Goal: Transaction & Acquisition: Purchase product/service

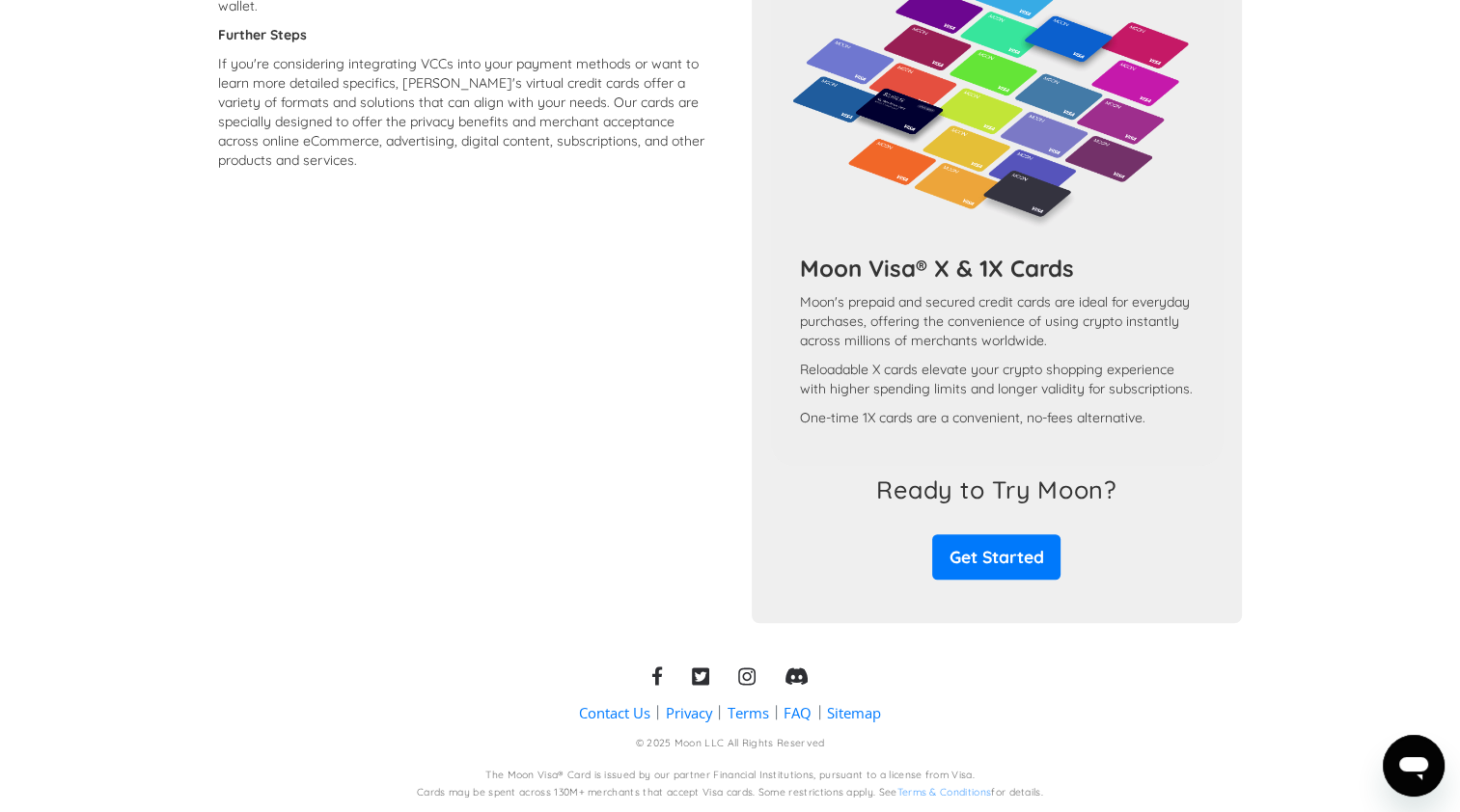
scroll to position [1684, 0]
click at [960, 552] on link "Get Started" at bounding box center [996, 557] width 129 height 45
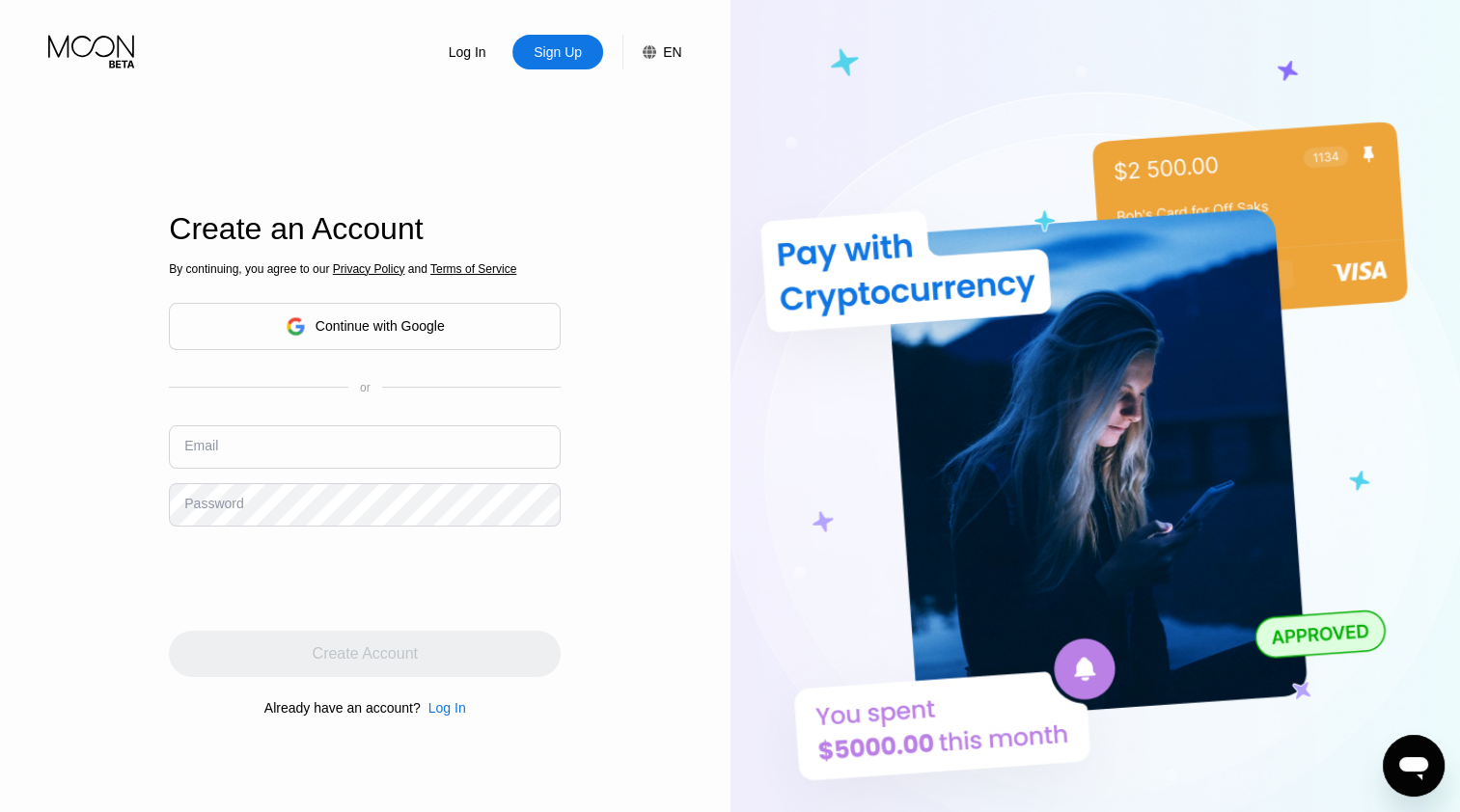
click at [394, 337] on div "Continue with Google" at bounding box center [365, 326] width 160 height 30
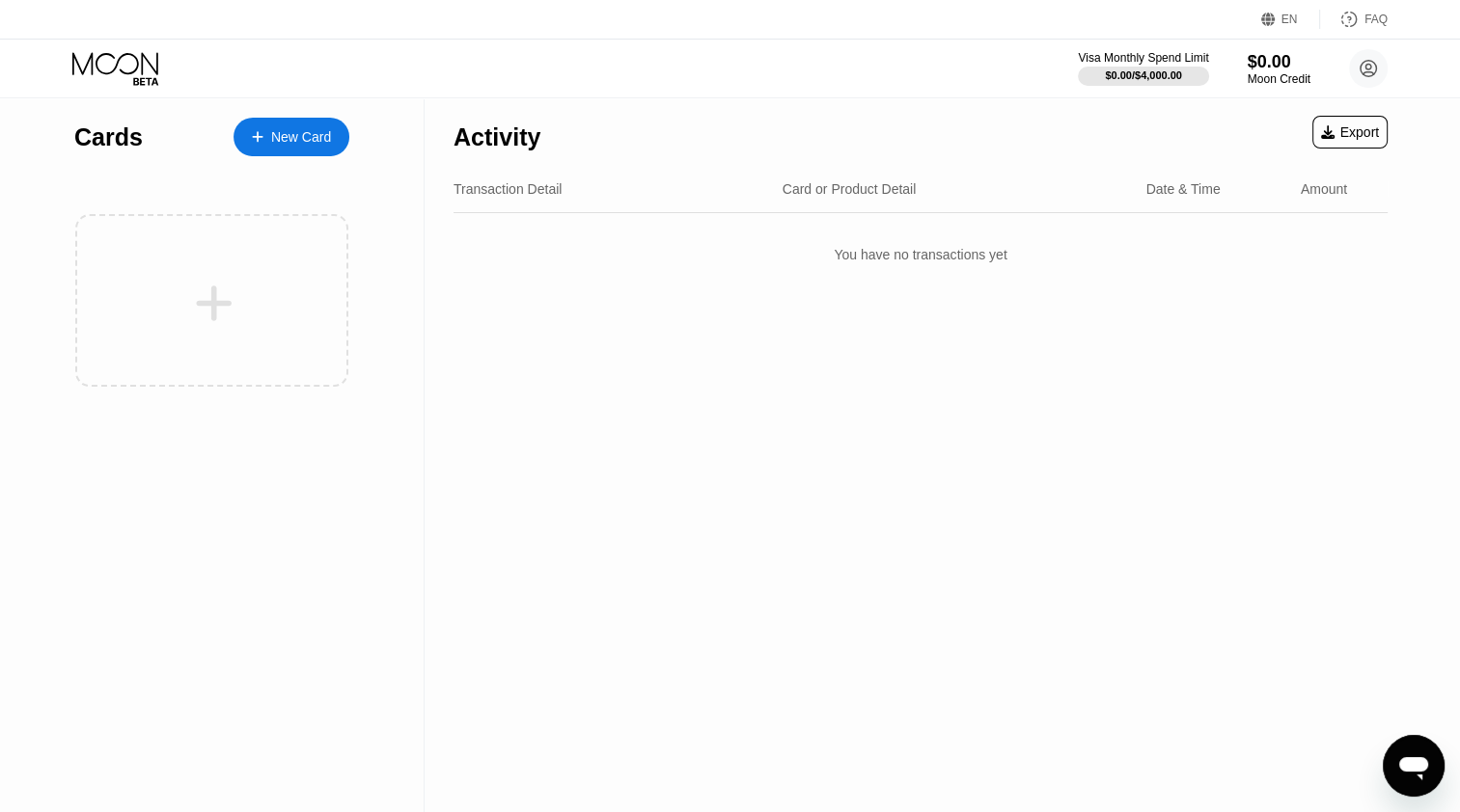
click at [318, 140] on div "New Card" at bounding box center [301, 138] width 60 height 16
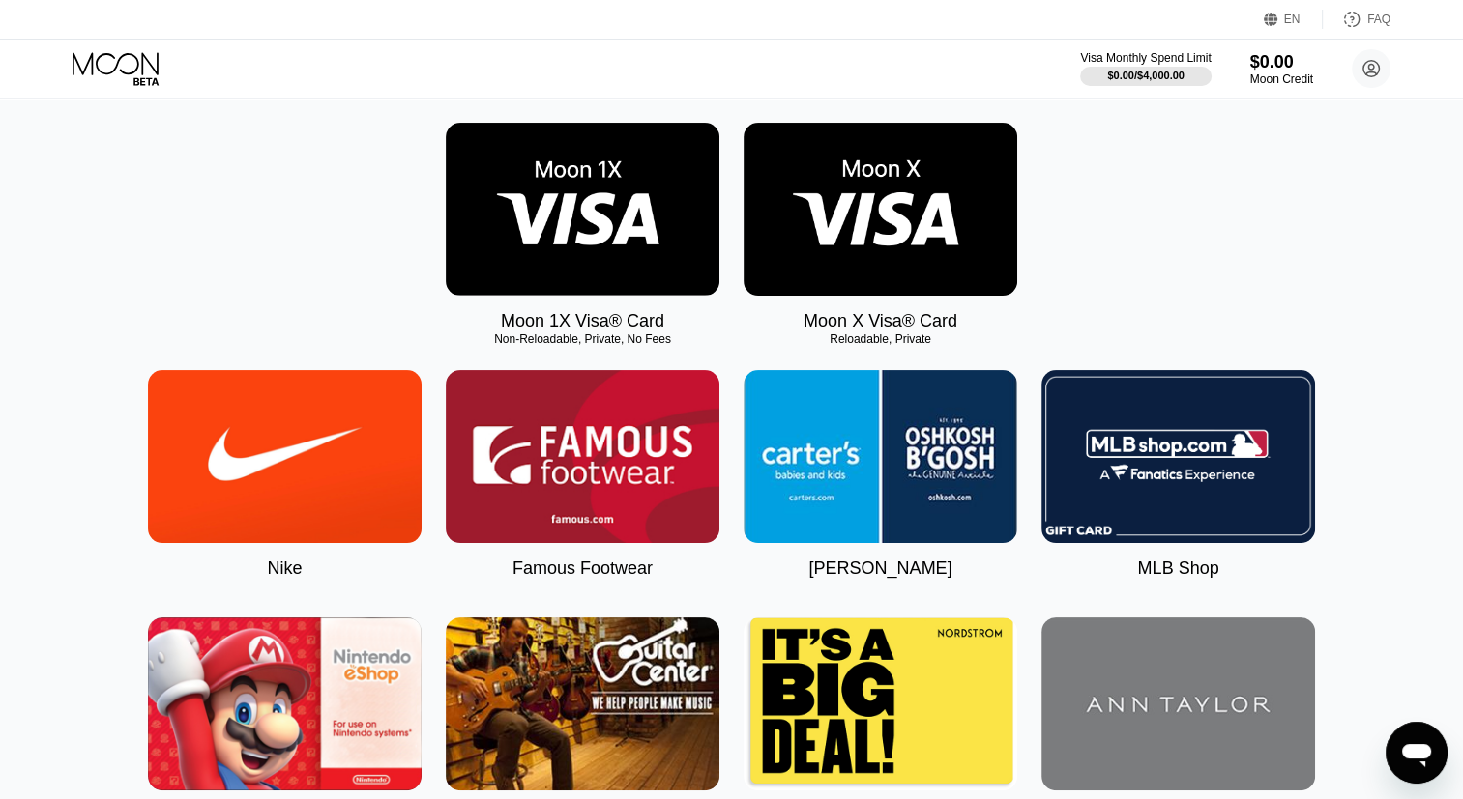
scroll to position [290, 0]
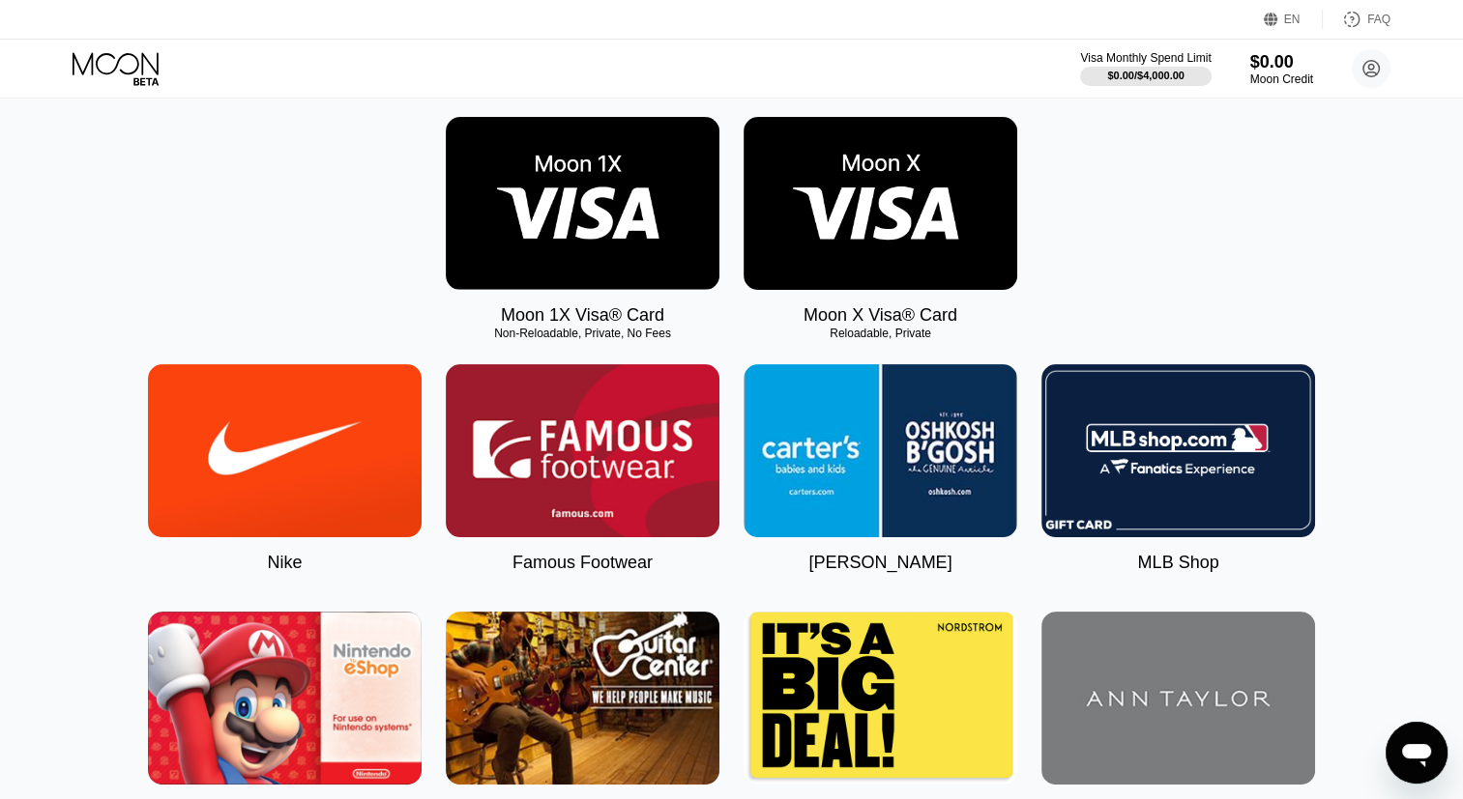
click at [599, 308] on div "Moon 1X Visa® Card Non-Reloadable, Private, No Fees" at bounding box center [583, 221] width 274 height 209
click at [583, 276] on img at bounding box center [583, 203] width 274 height 173
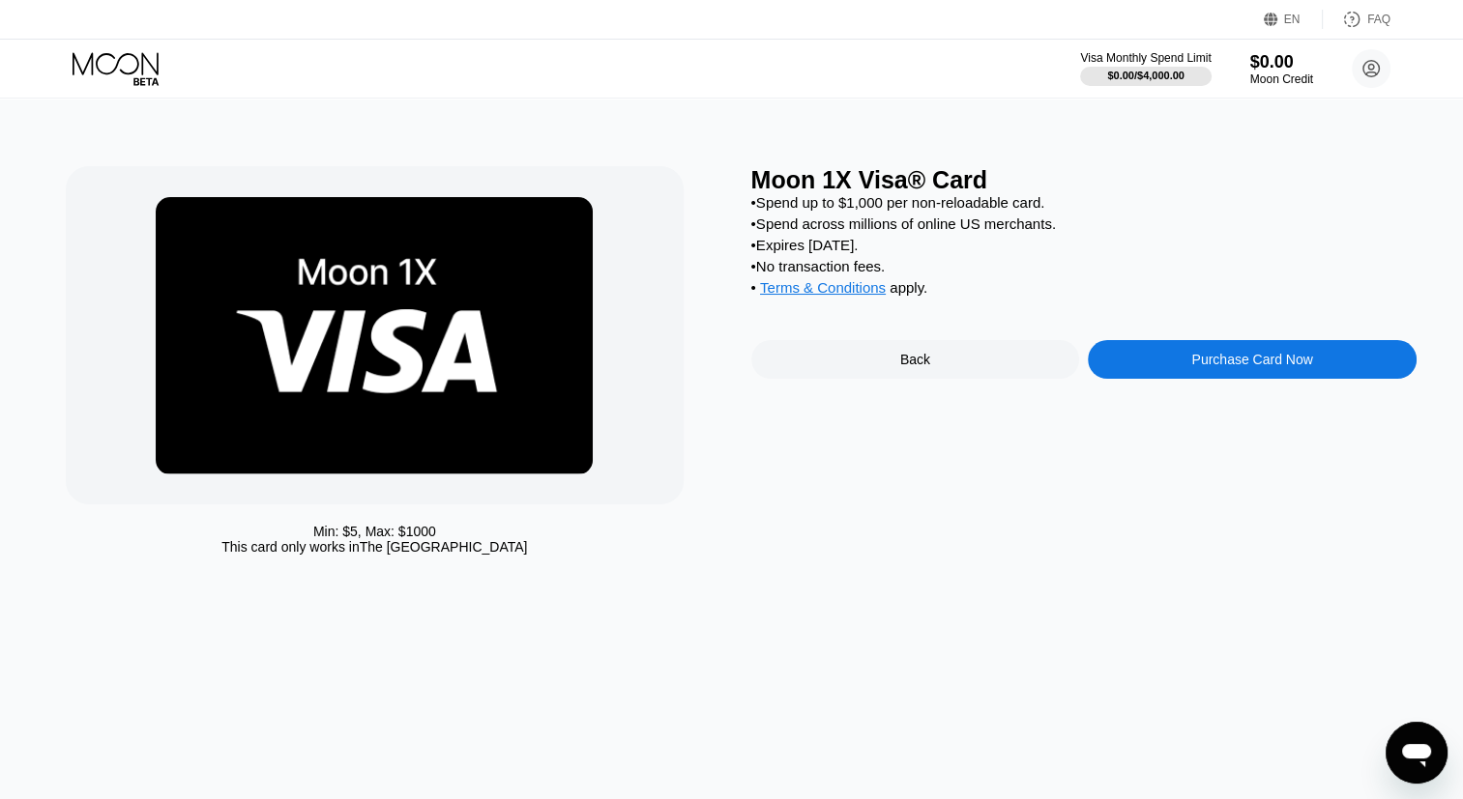
click at [1162, 379] on div "Purchase Card Now" at bounding box center [1252, 359] width 329 height 39
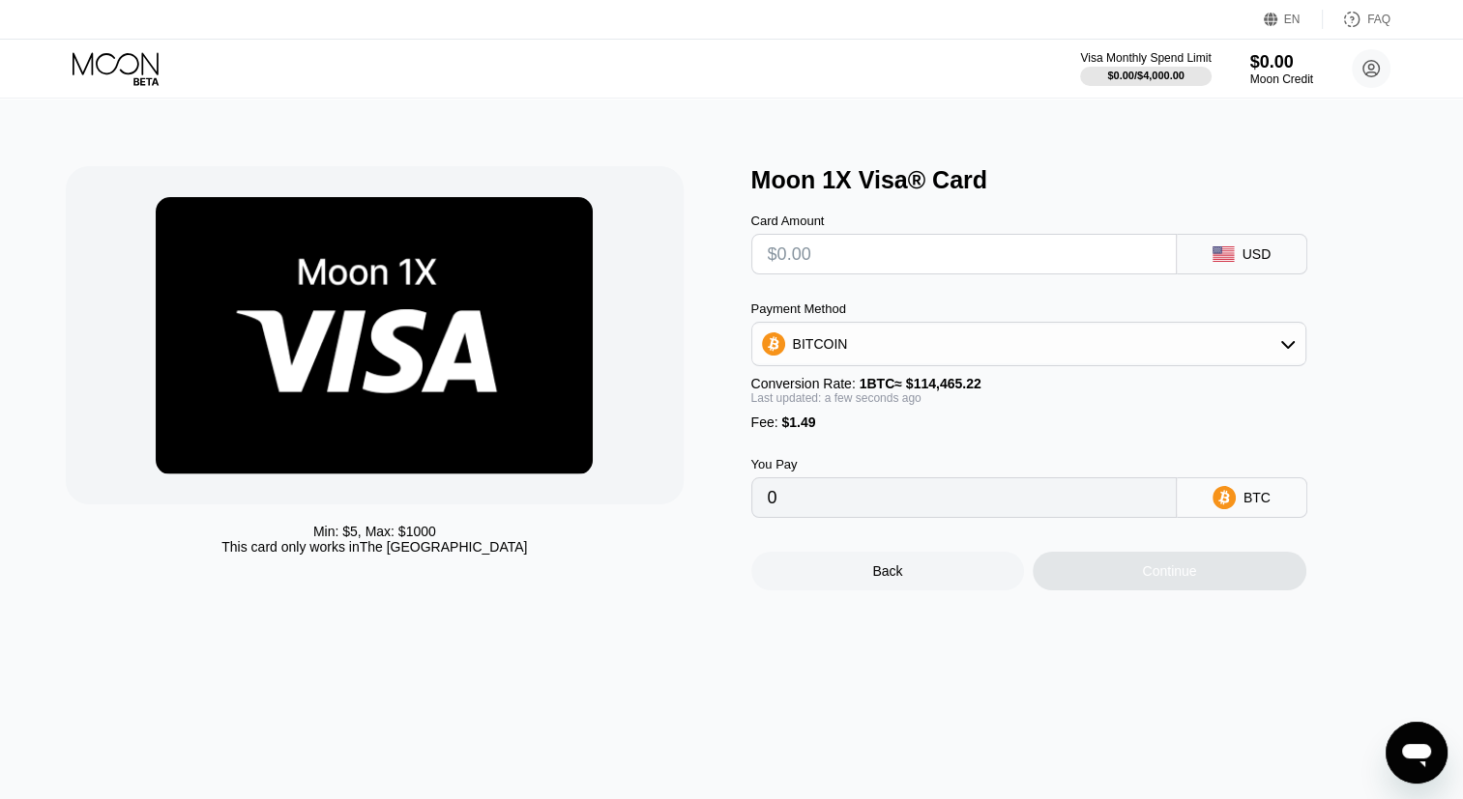
click at [1001, 359] on div "BITCOIN" at bounding box center [1028, 344] width 553 height 39
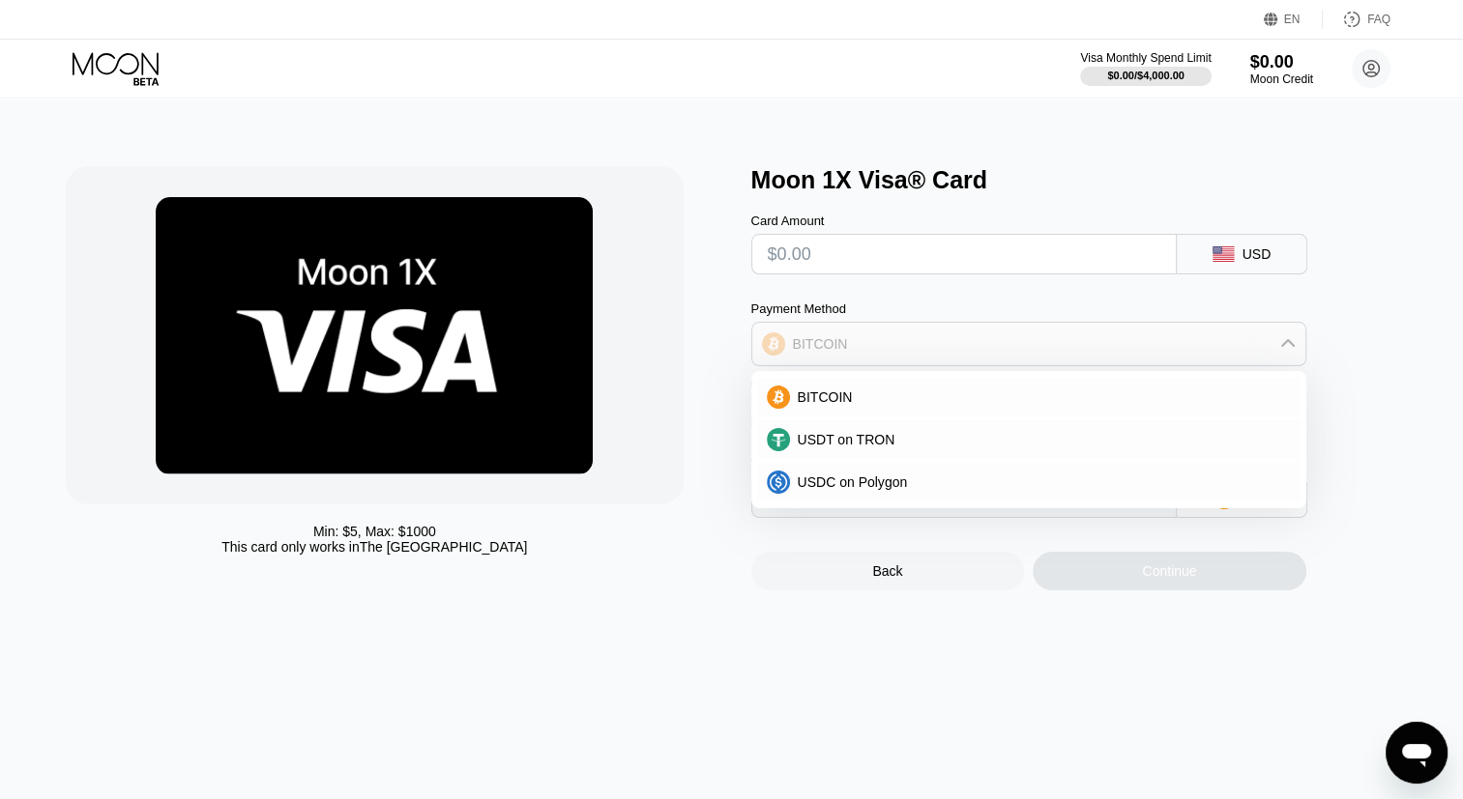
click at [1001, 358] on div "BITCOIN" at bounding box center [1028, 344] width 553 height 39
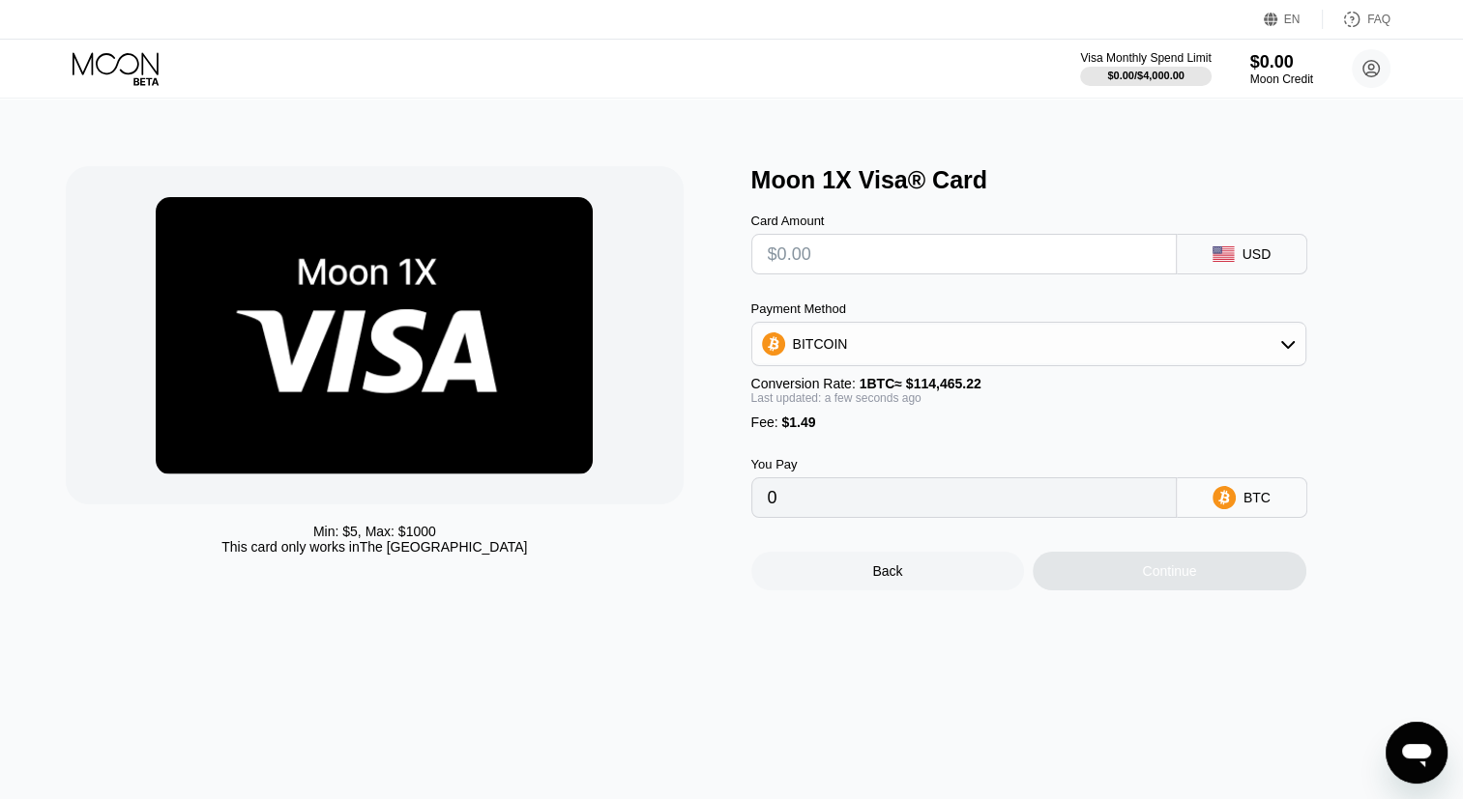
click at [1156, 591] on div "Continue" at bounding box center [1169, 571] width 274 height 39
click at [1135, 585] on div "Continue" at bounding box center [1169, 571] width 274 height 39
click at [507, 429] on img at bounding box center [374, 335] width 437 height 277
click at [1266, 75] on div "Moon Credit" at bounding box center [1281, 80] width 65 height 14
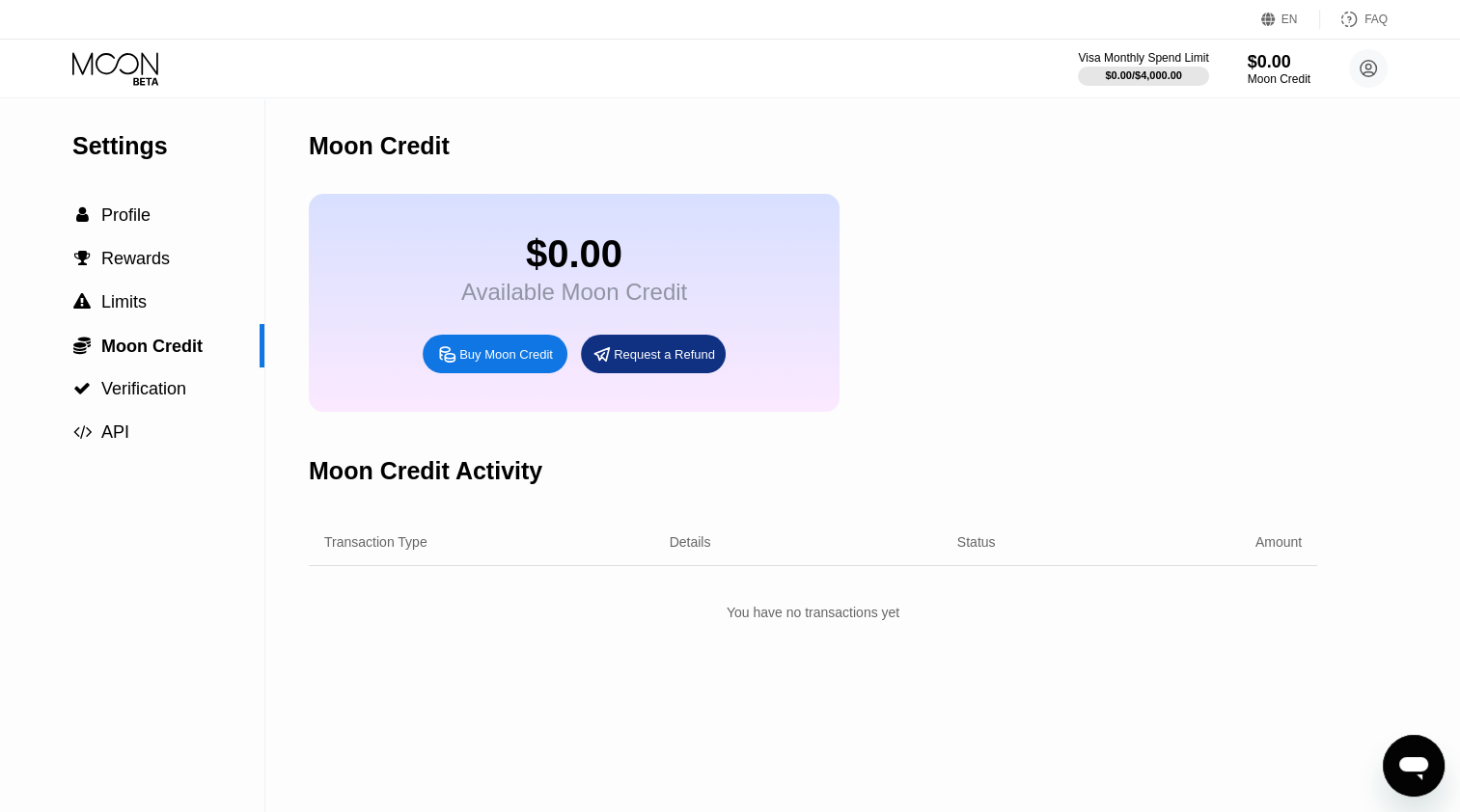
click at [586, 275] on div "$0.00" at bounding box center [574, 254] width 226 height 44
click at [202, 388] on div " Verification" at bounding box center [132, 389] width 264 height 20
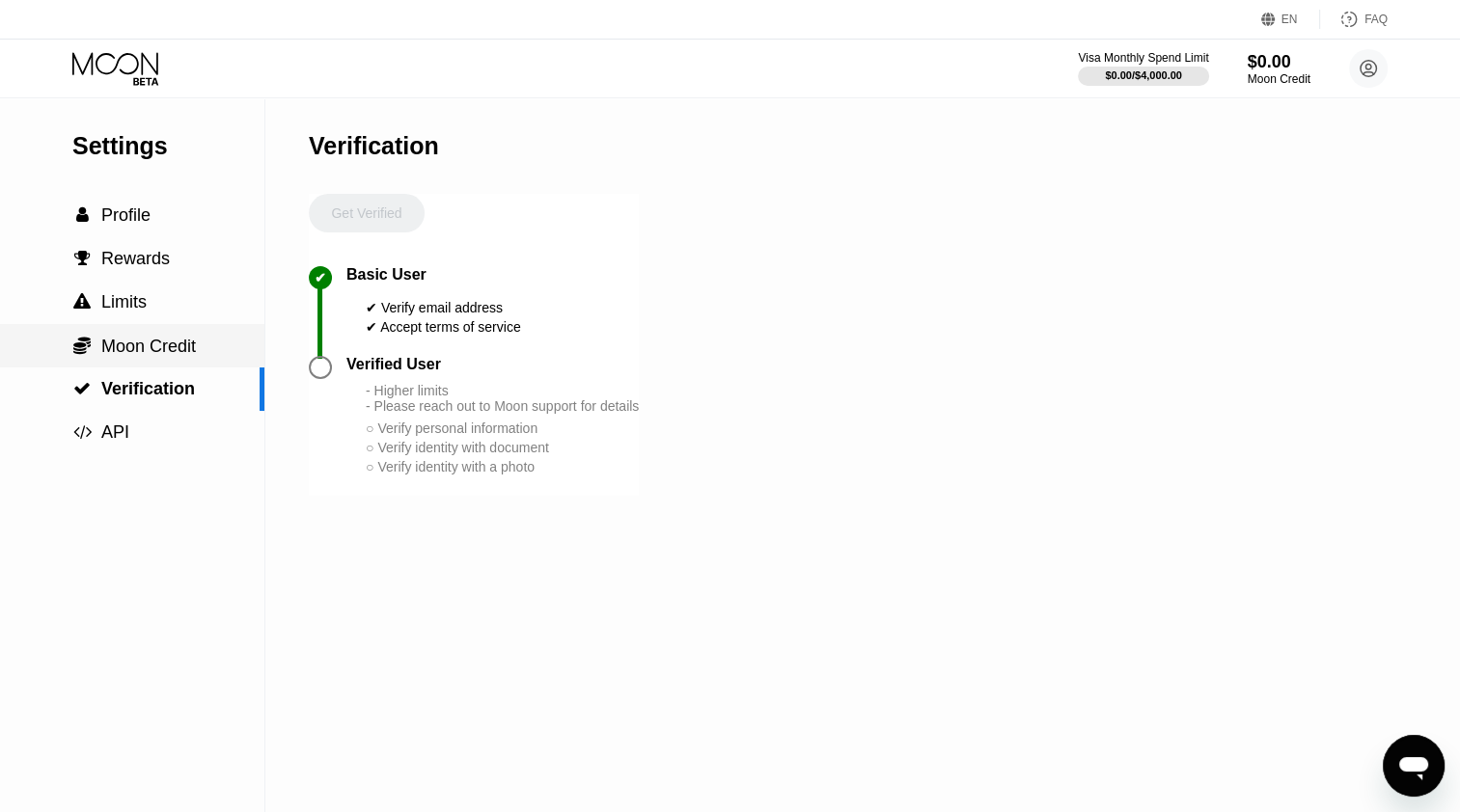
click at [187, 353] on span "Moon Credit" at bounding box center [149, 345] width 95 height 19
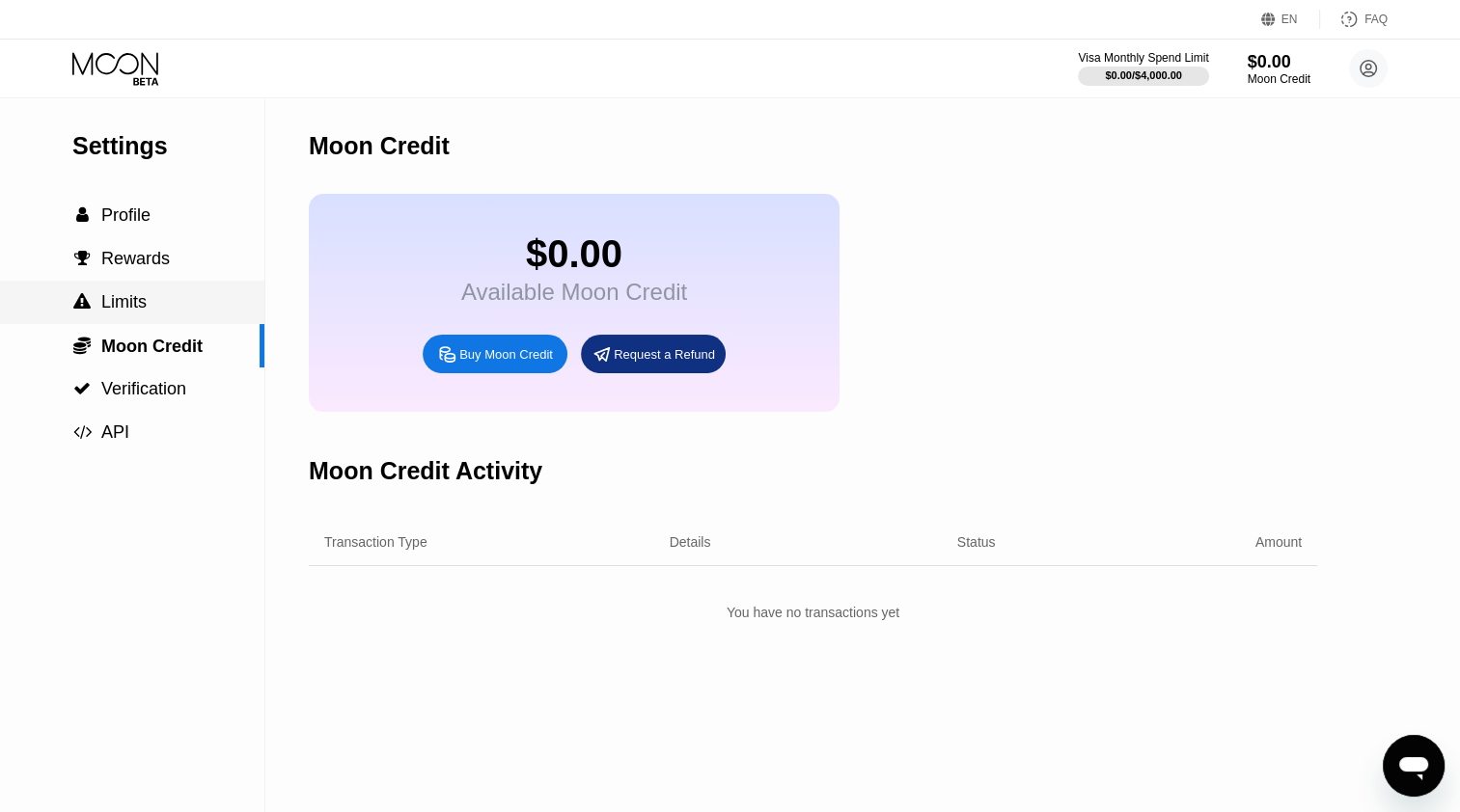
click at [161, 308] on div " Limits" at bounding box center [132, 302] width 264 height 20
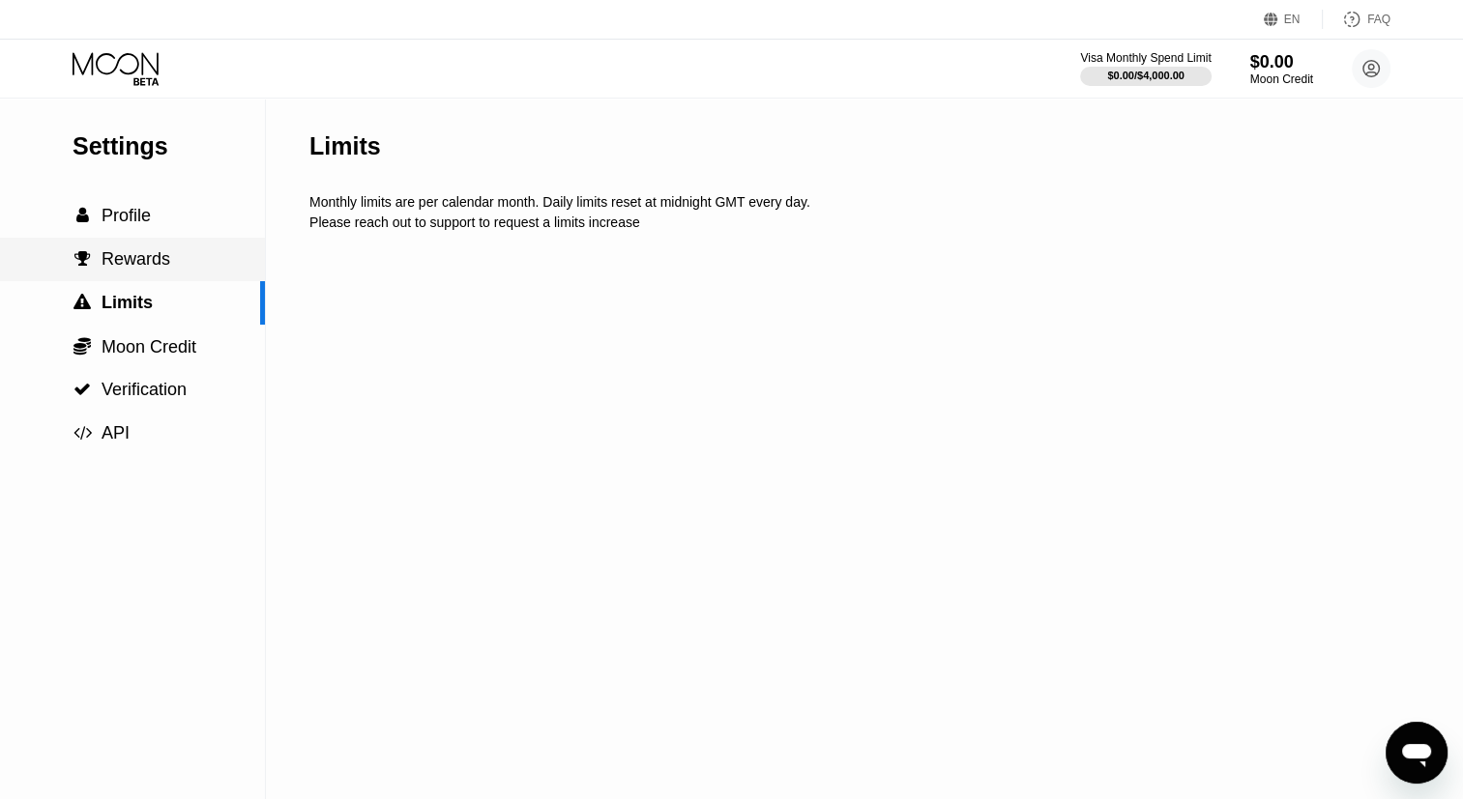
click at [166, 263] on div " Rewards" at bounding box center [132, 259] width 265 height 20
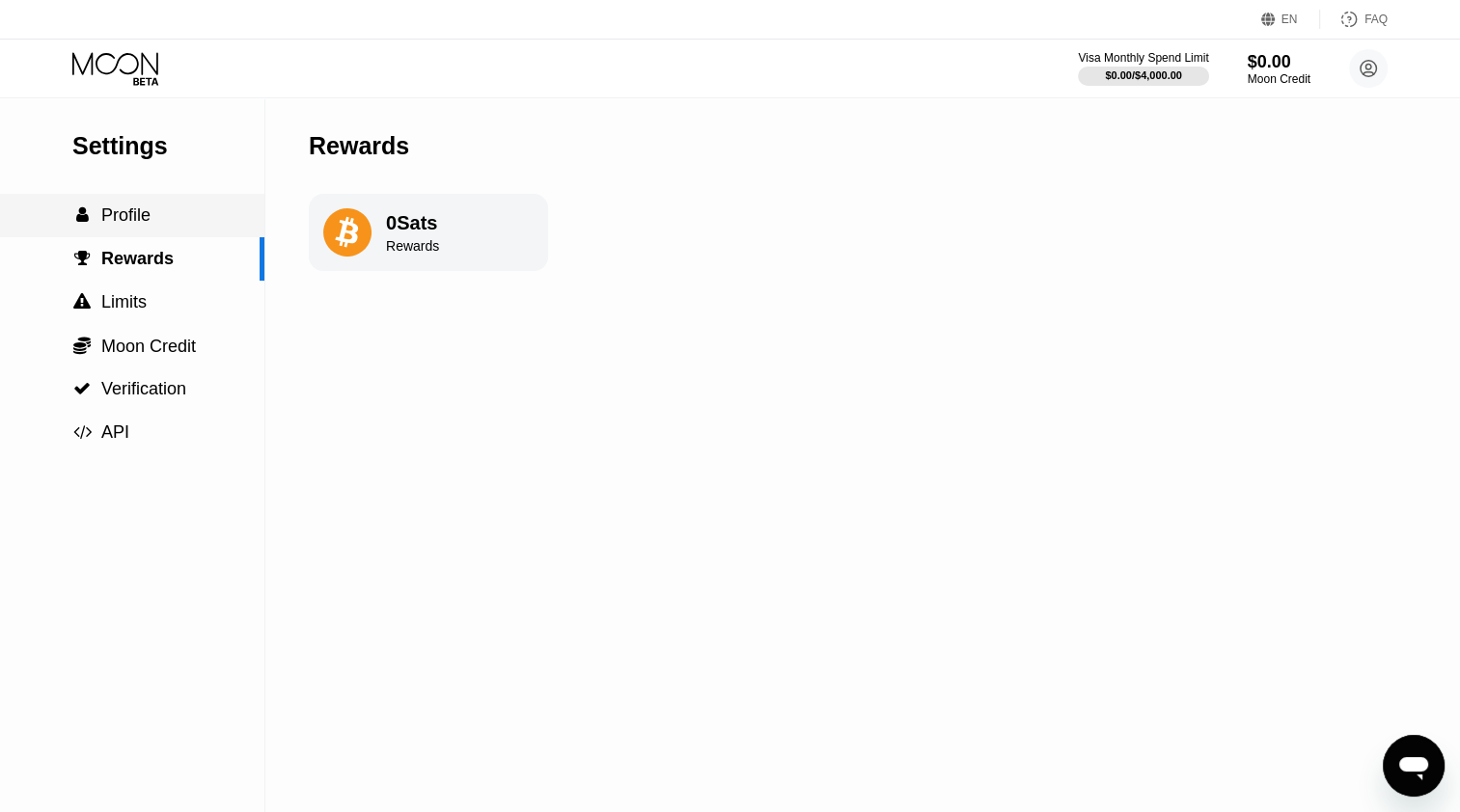
click at [175, 225] on div " Profile" at bounding box center [132, 215] width 264 height 20
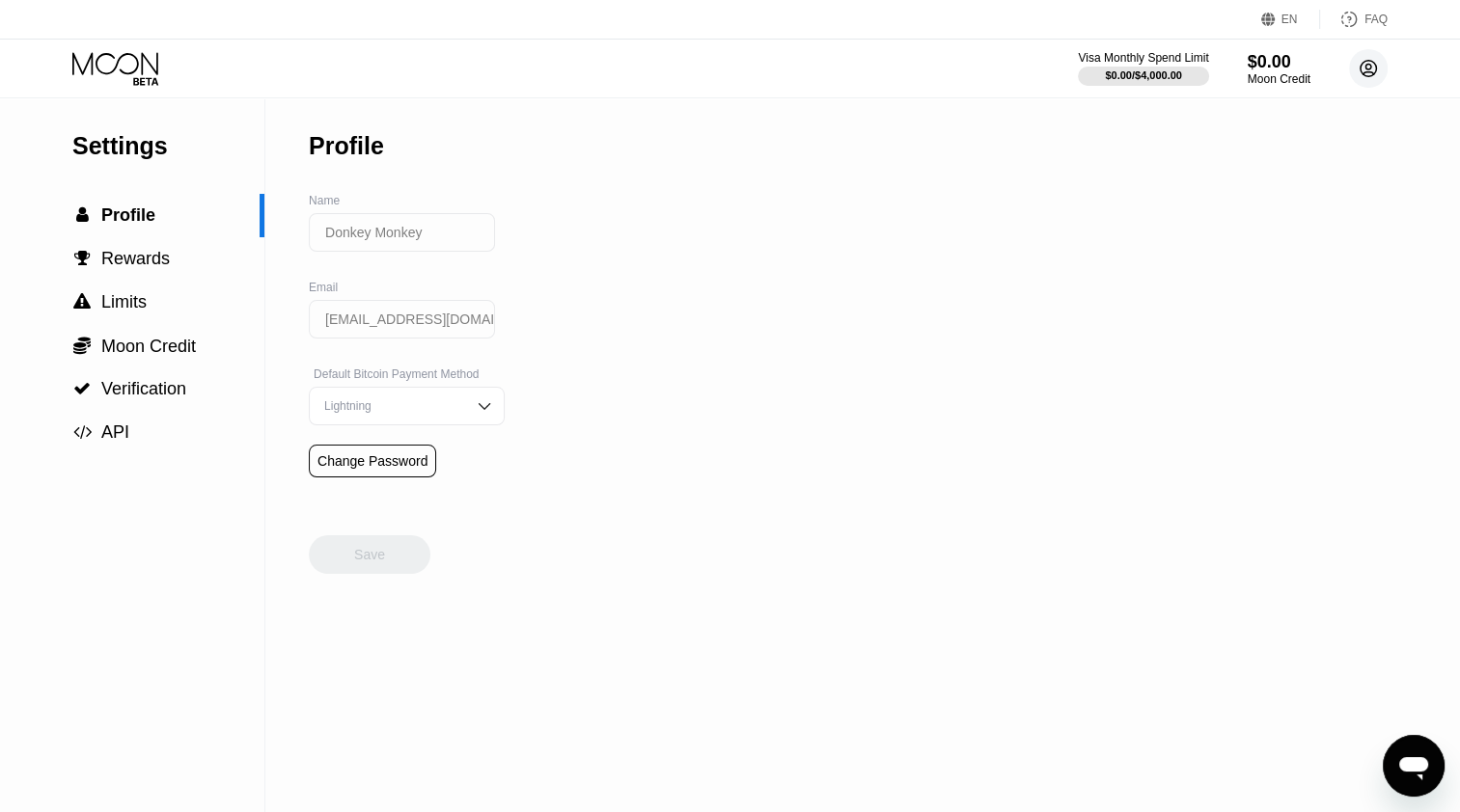
click at [1369, 77] on circle at bounding box center [1367, 68] width 39 height 39
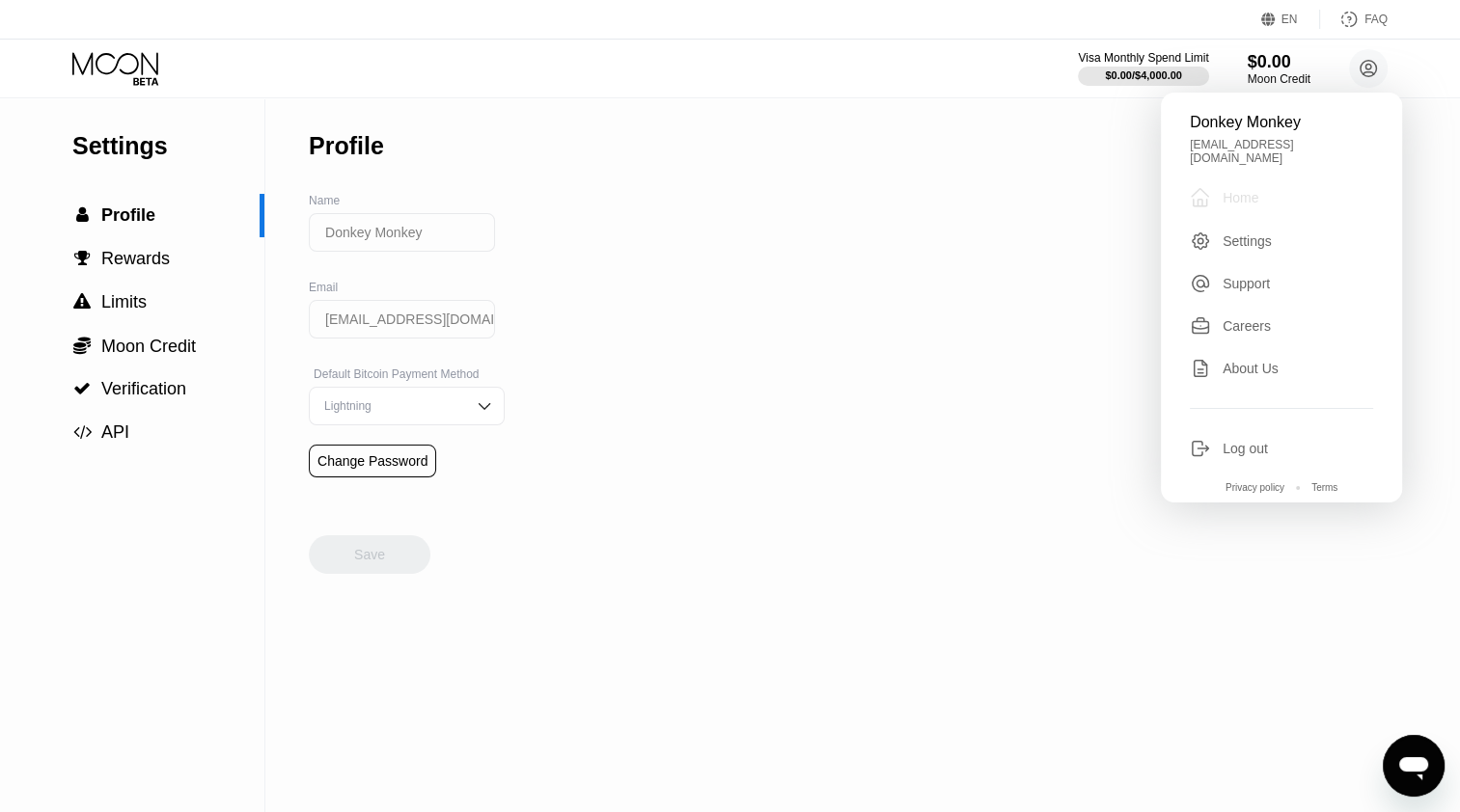
click at [1244, 191] on div "Home" at bounding box center [1240, 197] width 36 height 15
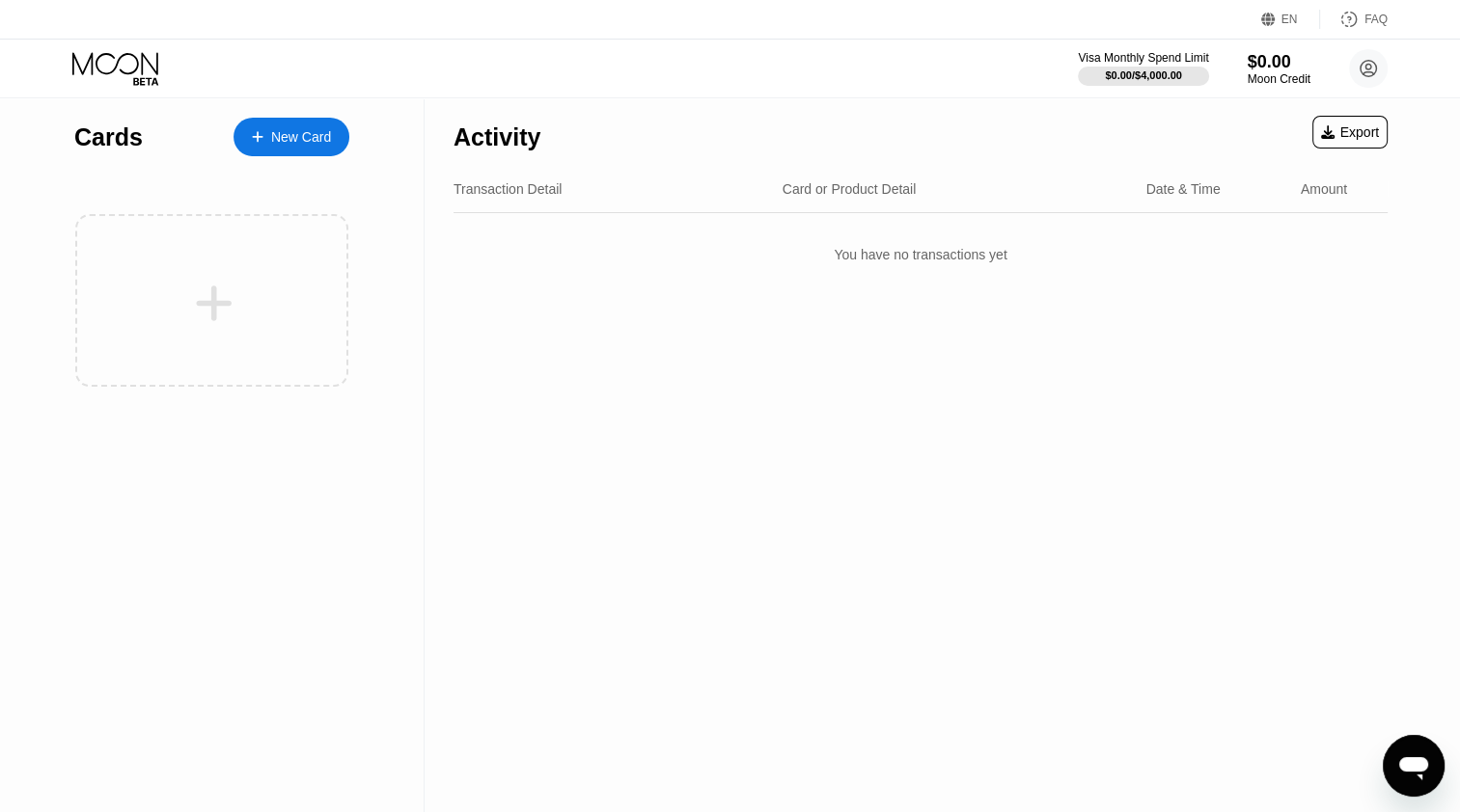
click at [1336, 136] on div "Export" at bounding box center [1349, 132] width 58 height 15
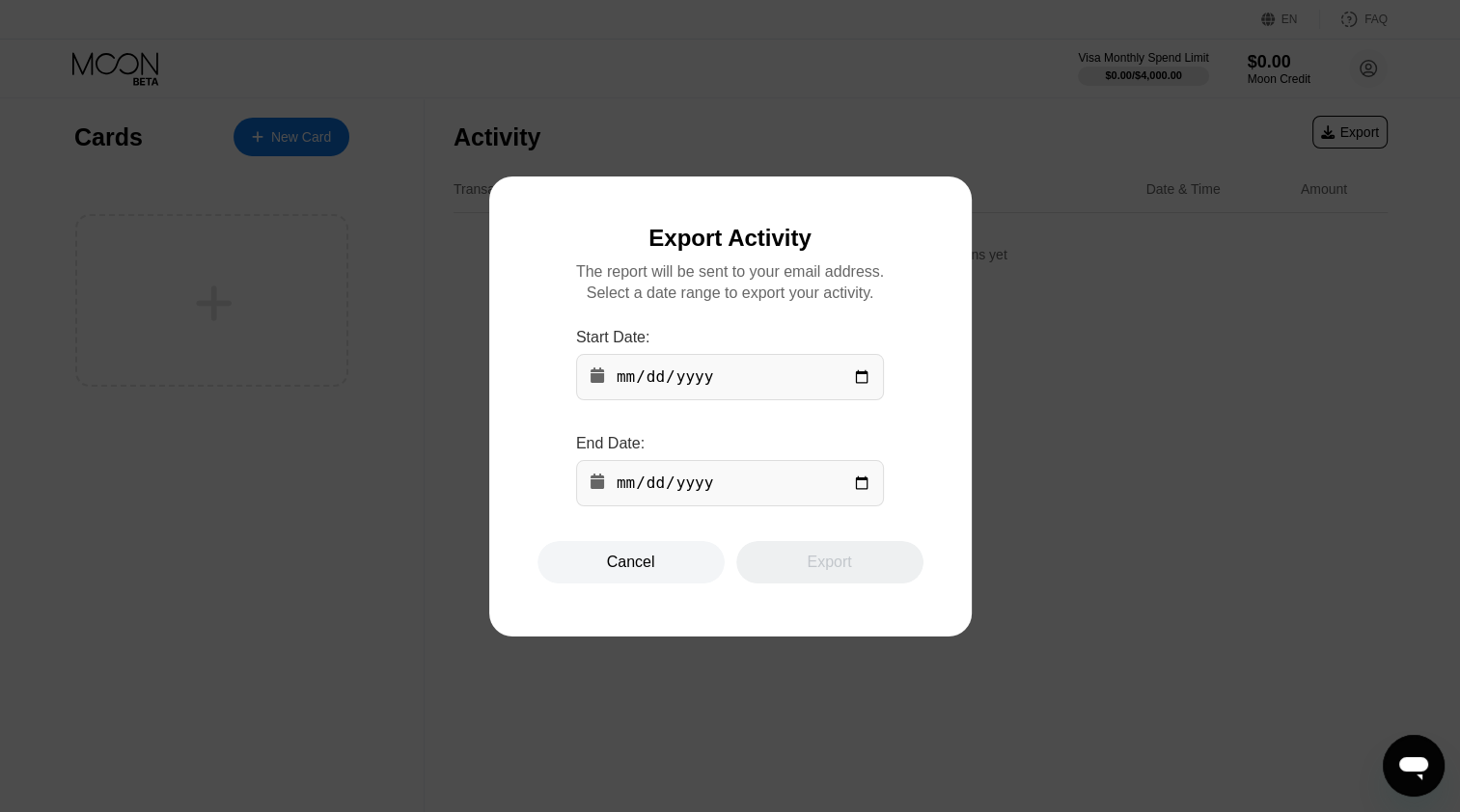
click at [653, 571] on div "Cancel" at bounding box center [631, 562] width 188 height 43
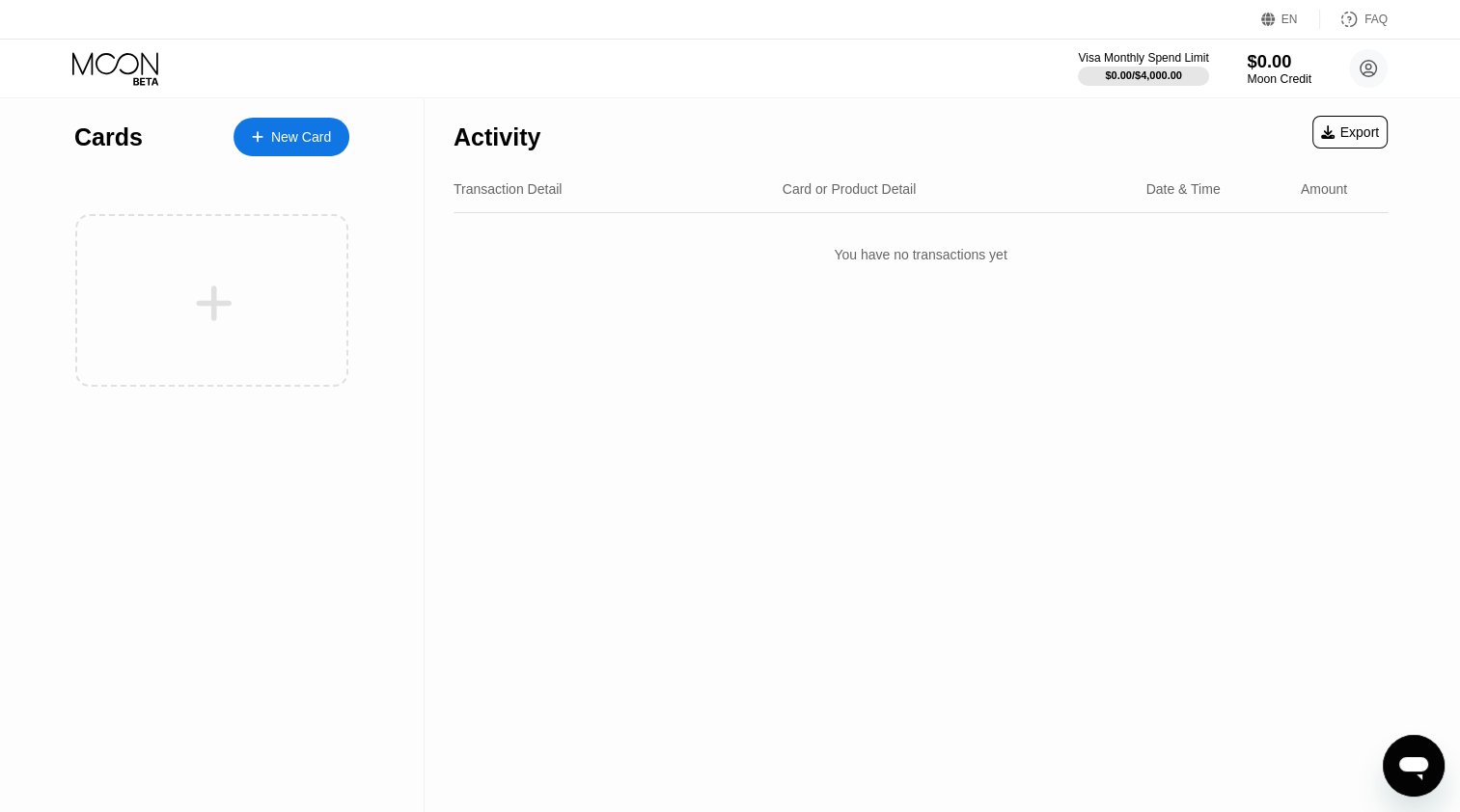
click at [1288, 63] on div "$0.00" at bounding box center [1278, 61] width 65 height 20
